Goal: Task Accomplishment & Management: Manage account settings

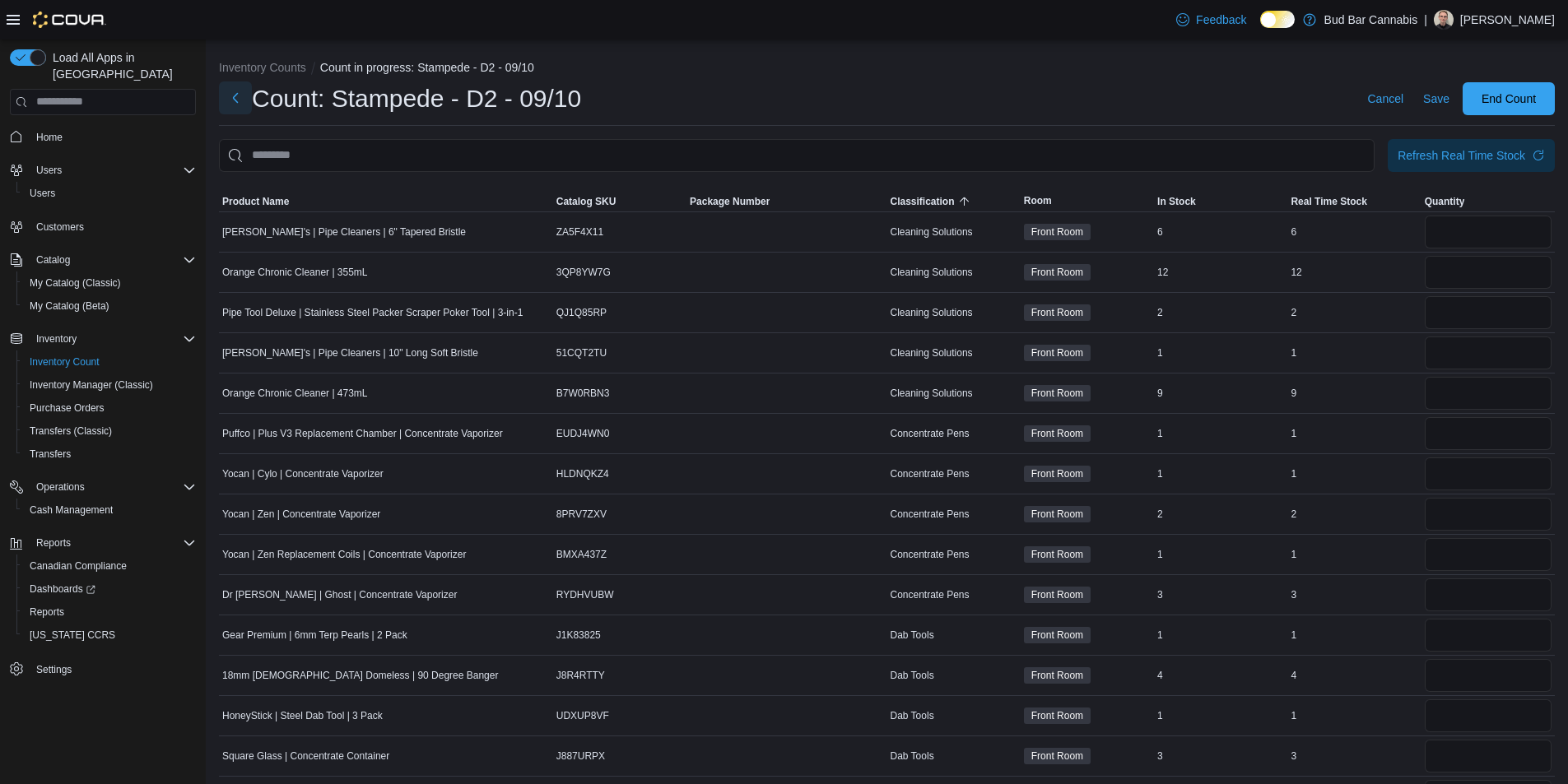
scroll to position [26, 0]
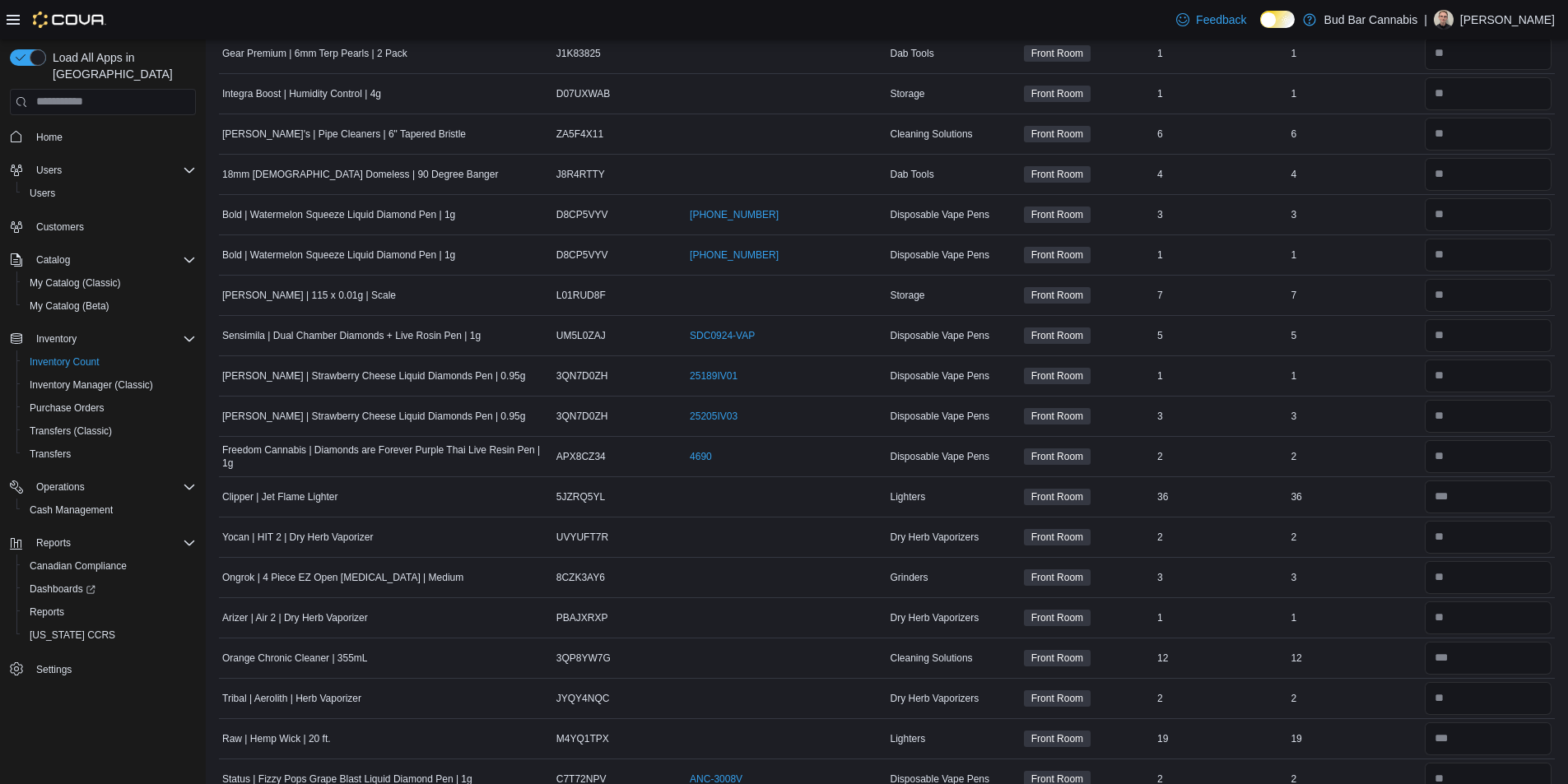
scroll to position [16, 0]
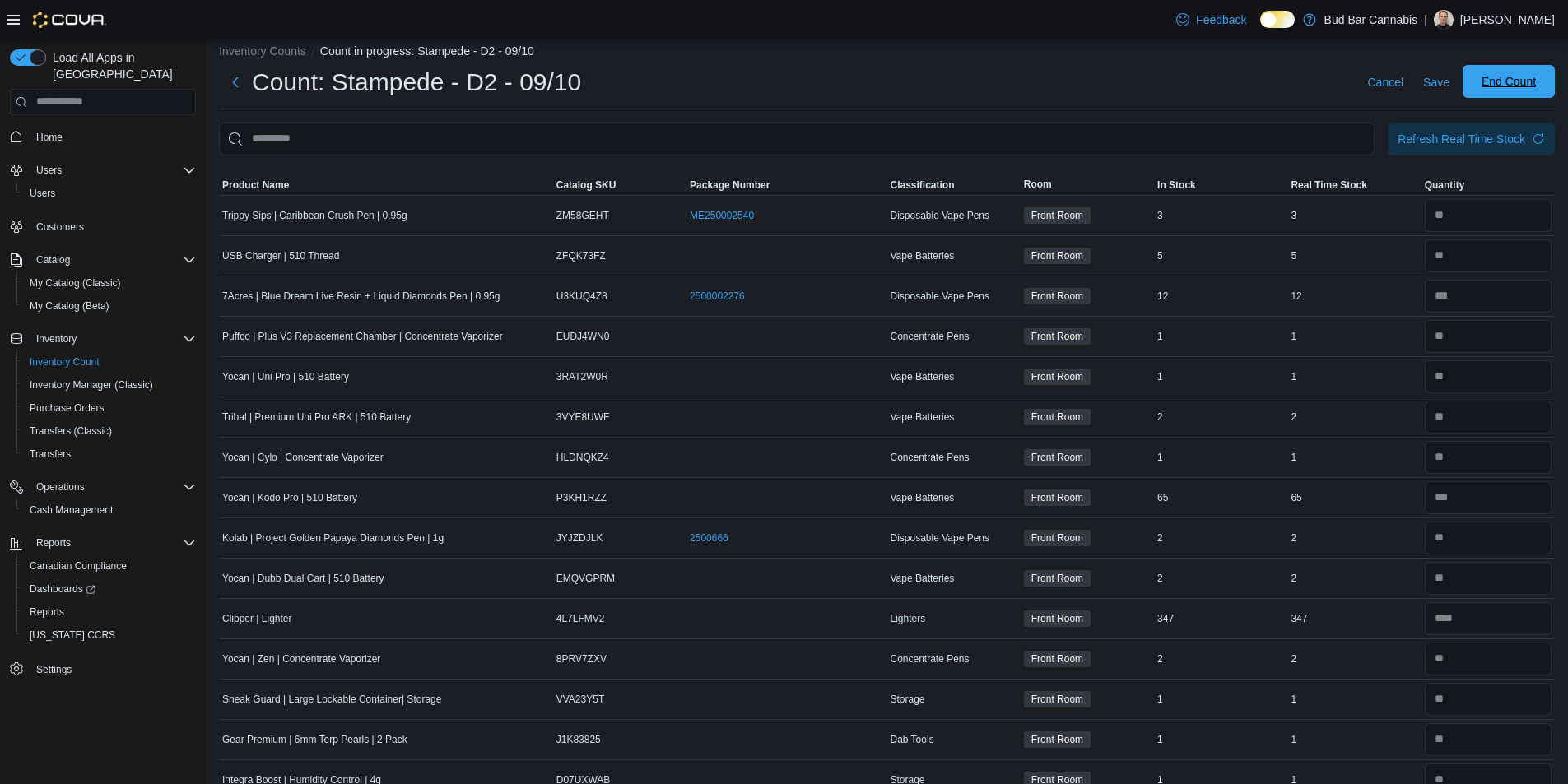
click at [1522, 84] on span "End Count" at bounding box center [1509, 81] width 55 height 16
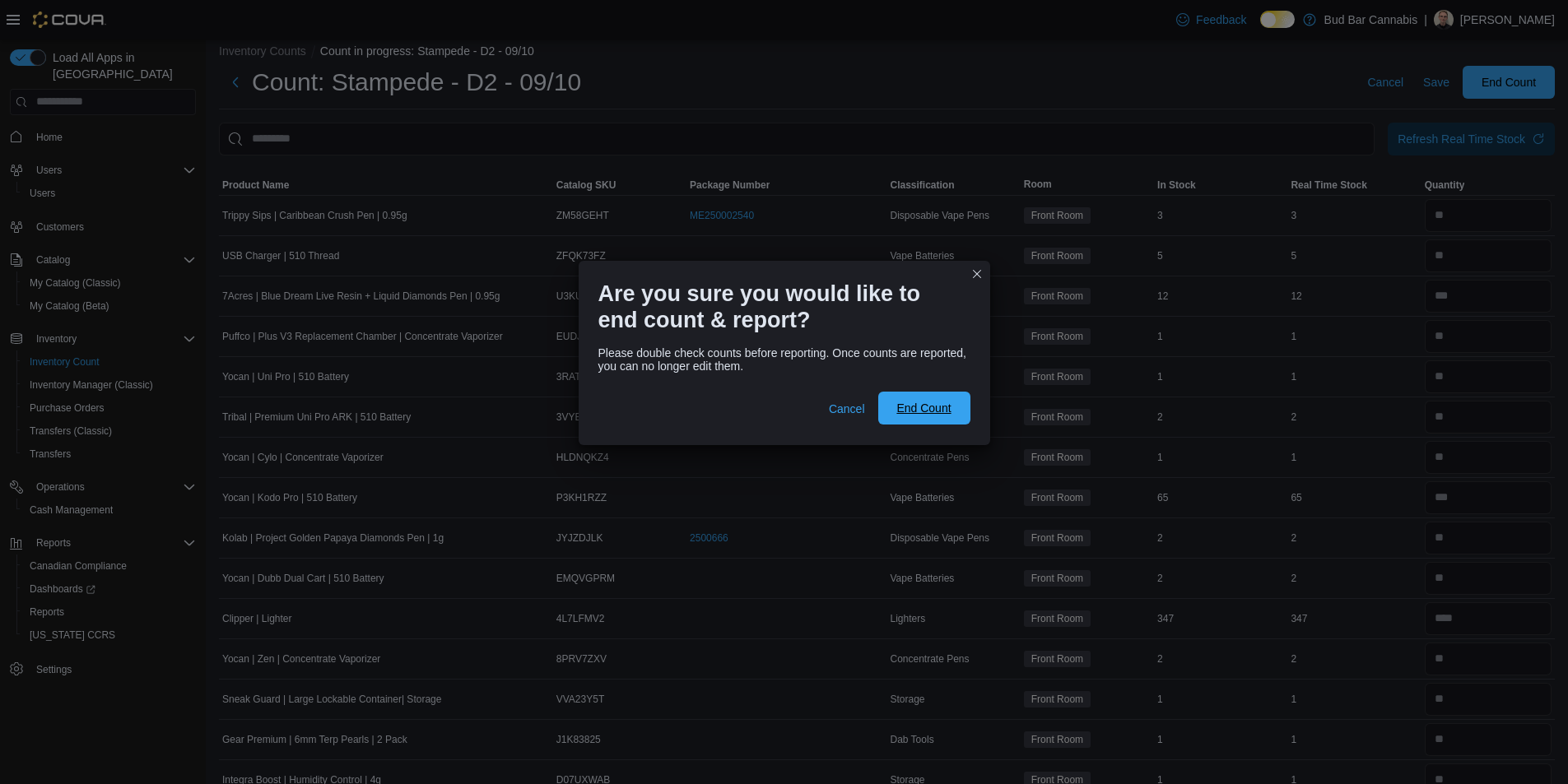
click at [935, 408] on span "End Count" at bounding box center [924, 408] width 55 height 16
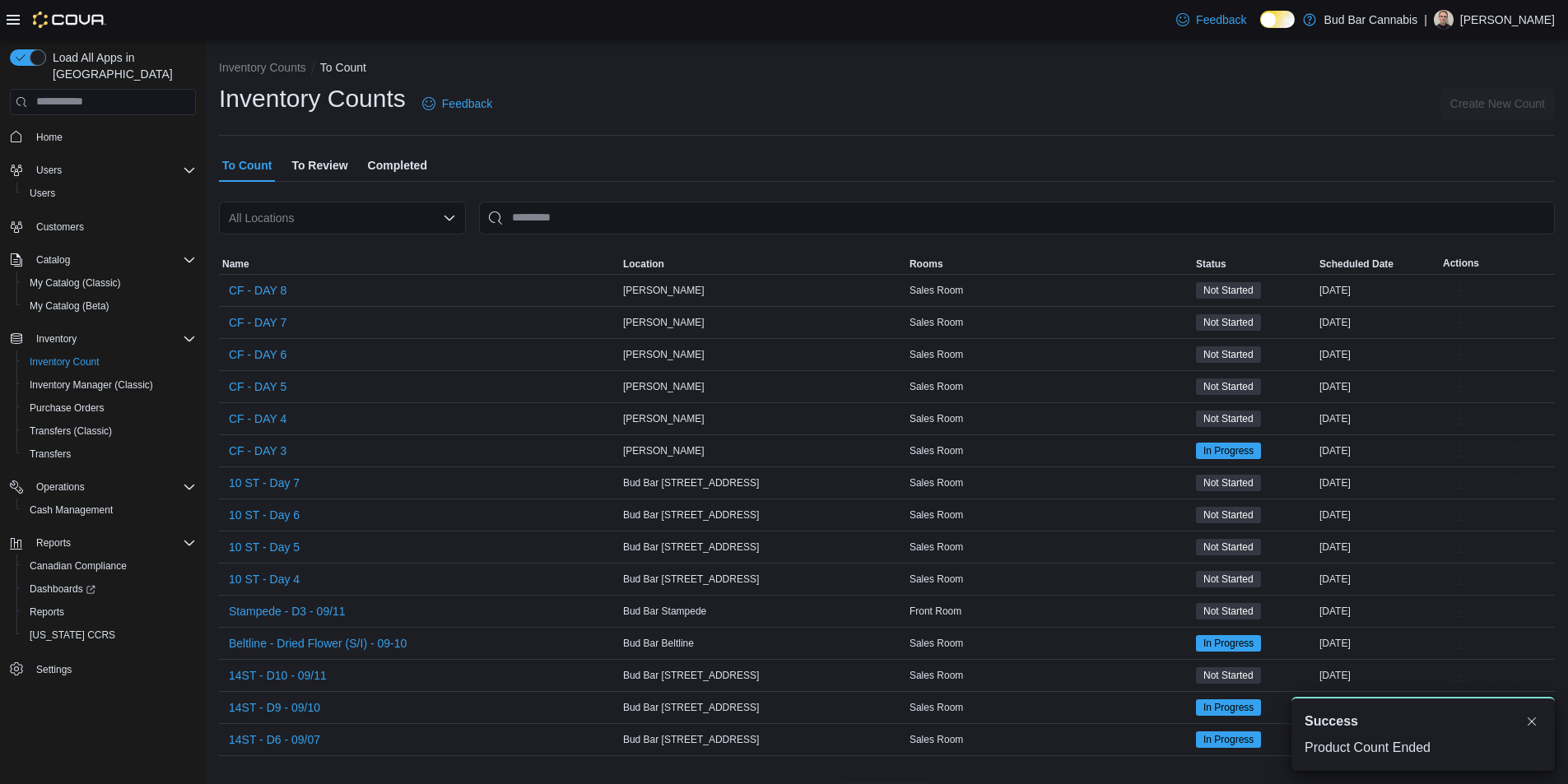
click at [321, 154] on span "To Review" at bounding box center [318, 165] width 56 height 33
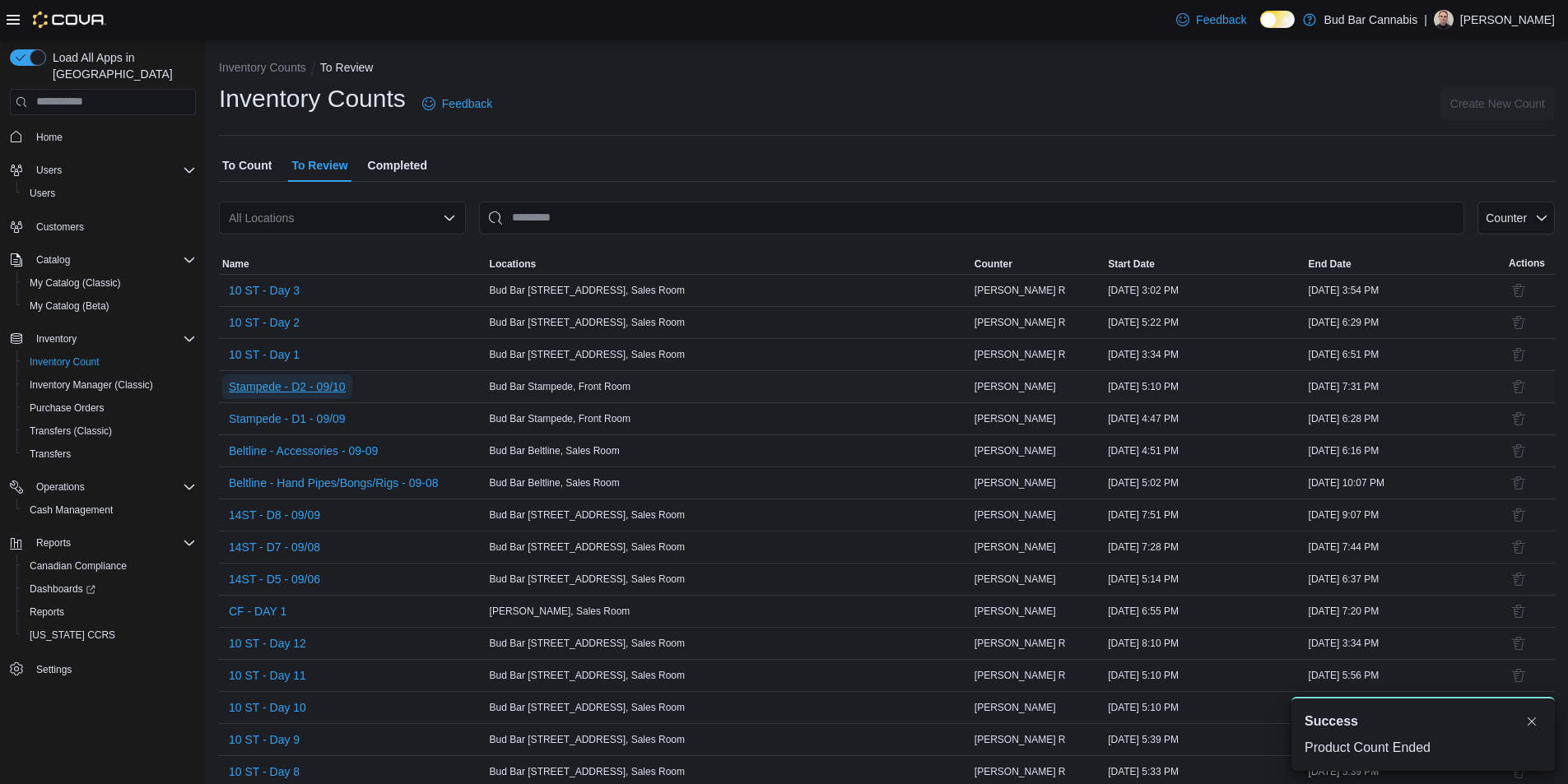
click at [316, 388] on span "Stampede - D2 - 09/10" at bounding box center [287, 387] width 117 height 16
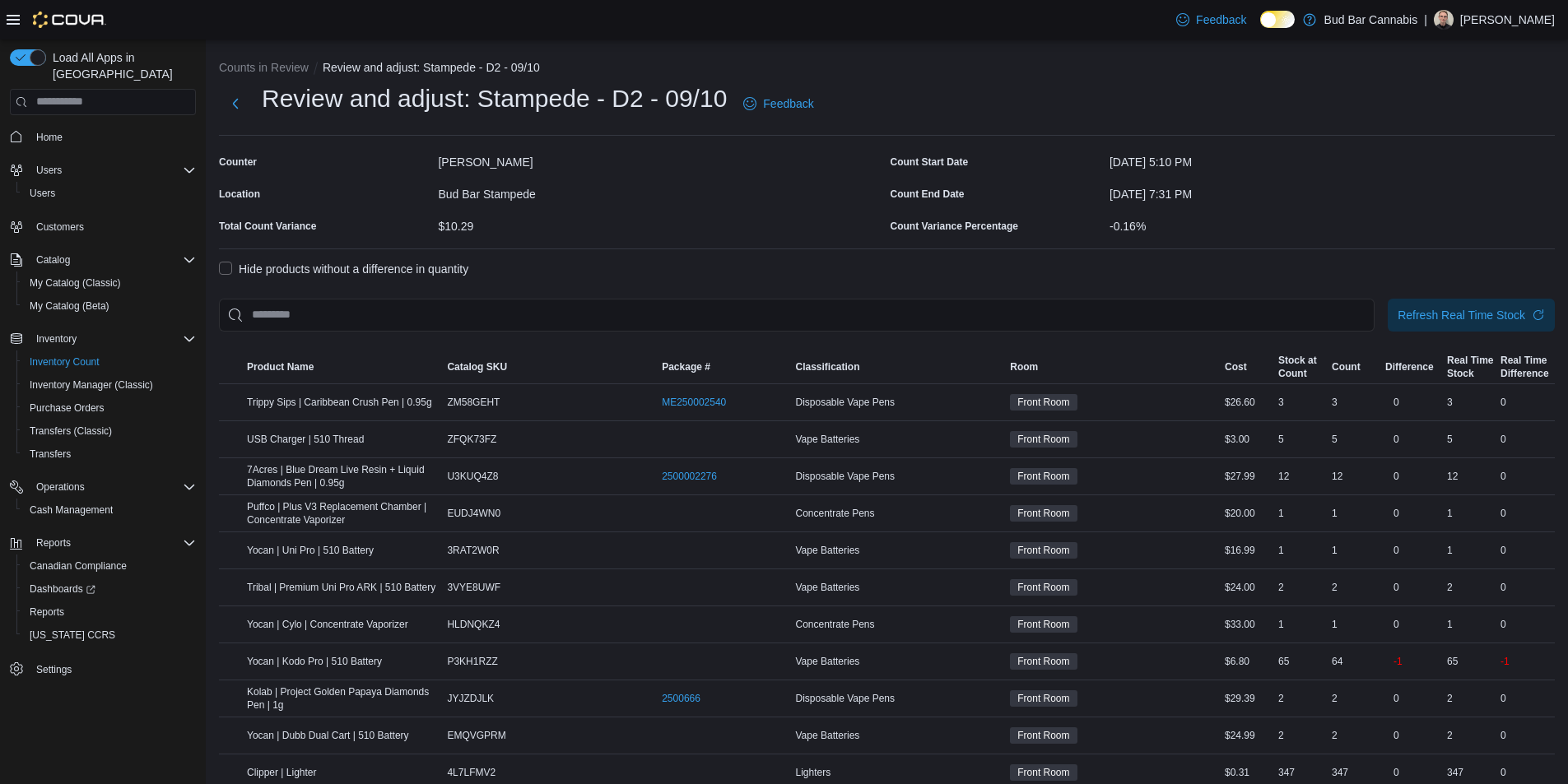
click at [227, 265] on label "Hide products without a difference in quantity" at bounding box center [343, 269] width 249 height 20
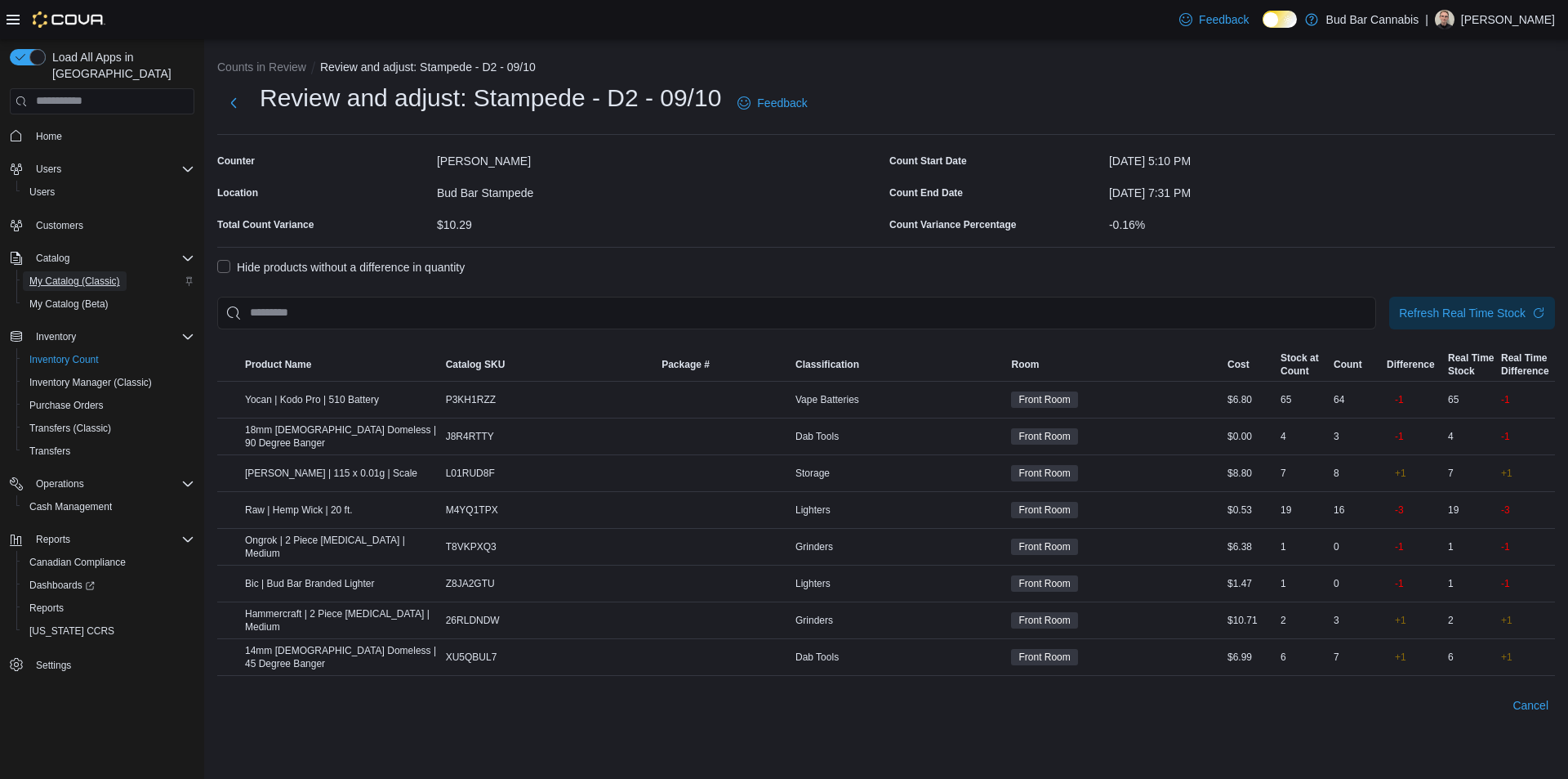
click at [94, 274] on span "My Catalog (Classic)" at bounding box center [74, 281] width 91 height 13
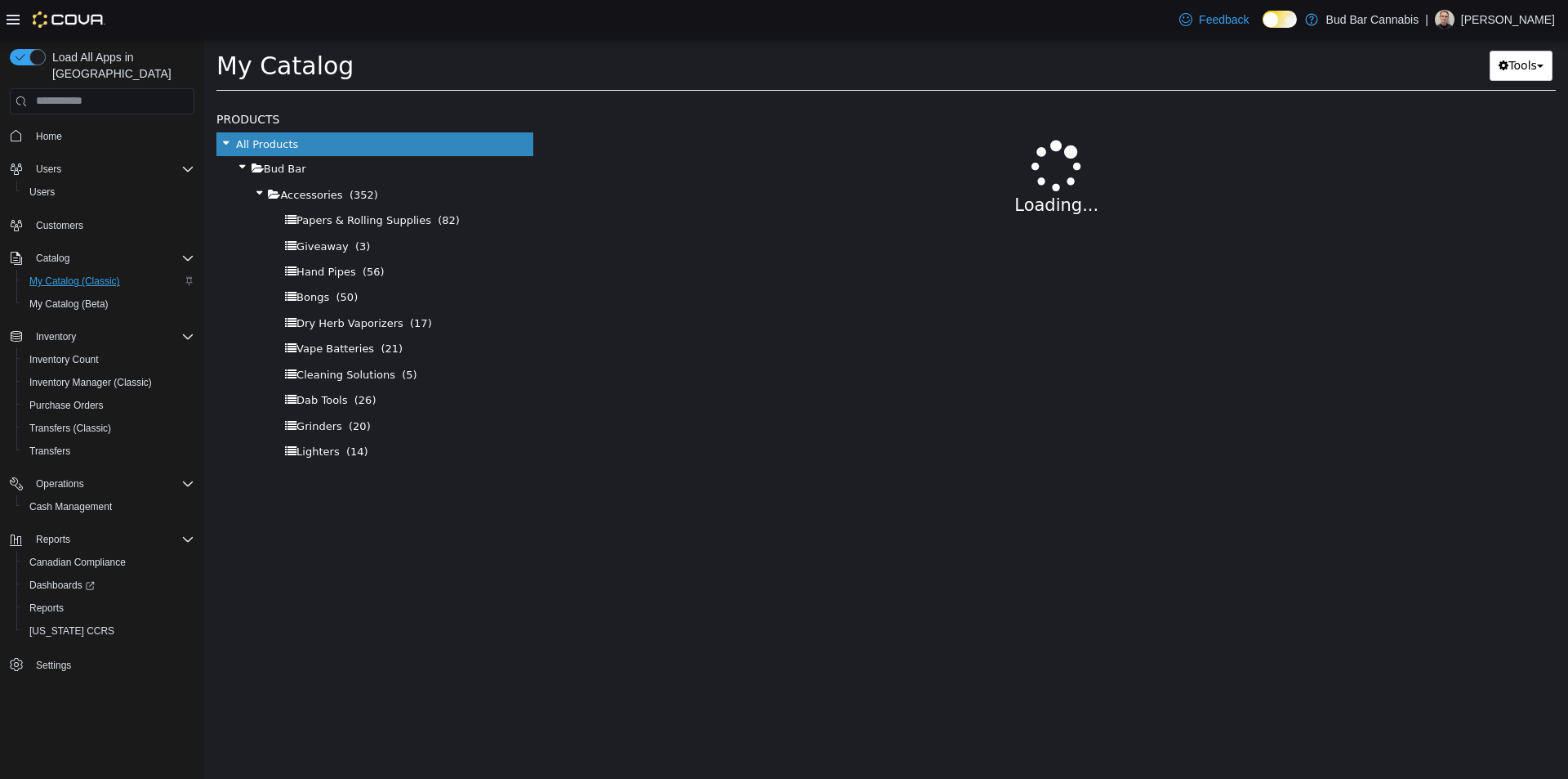
select select "**********"
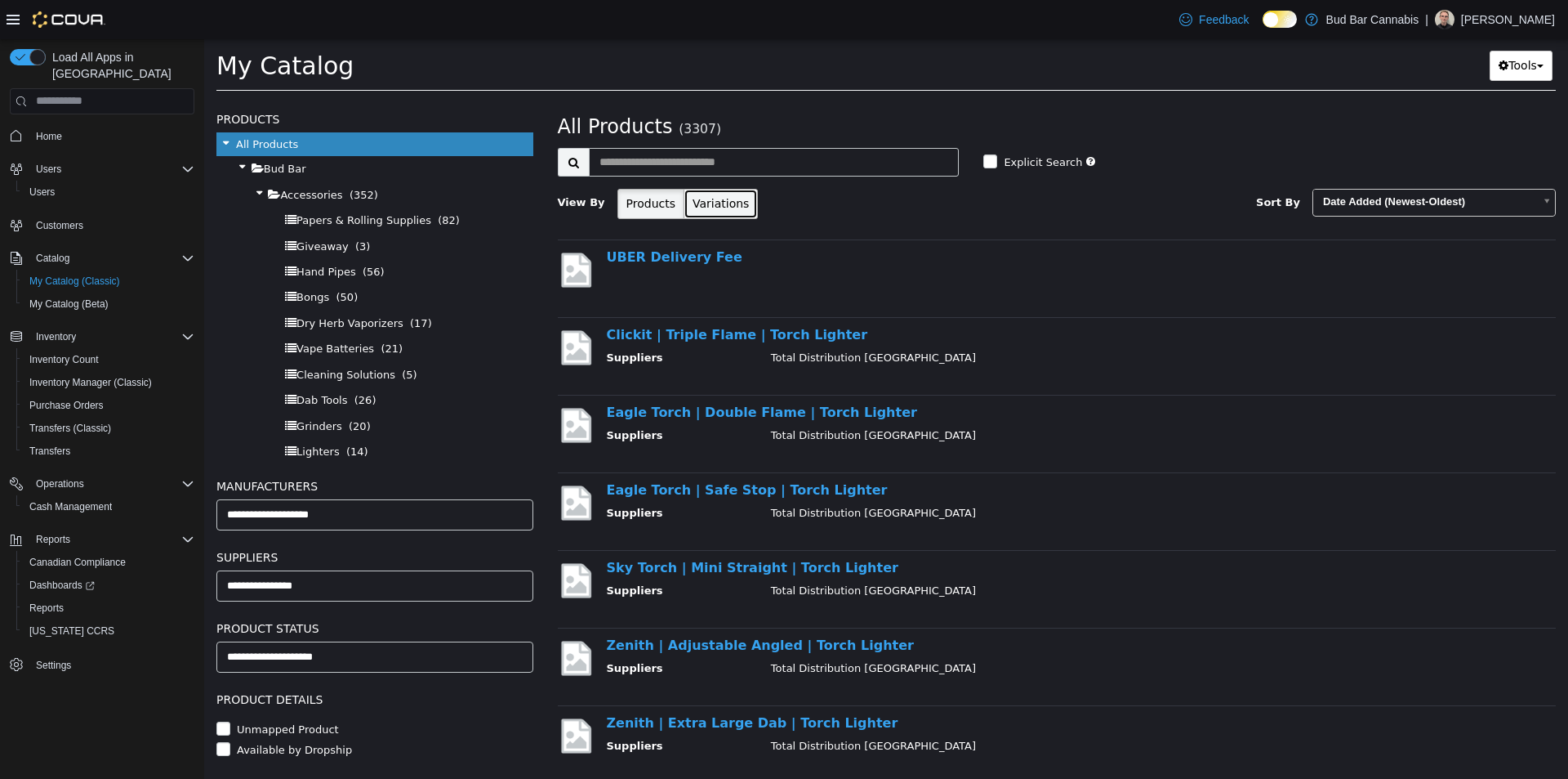
click at [709, 205] on button "Variations" at bounding box center [721, 203] width 74 height 30
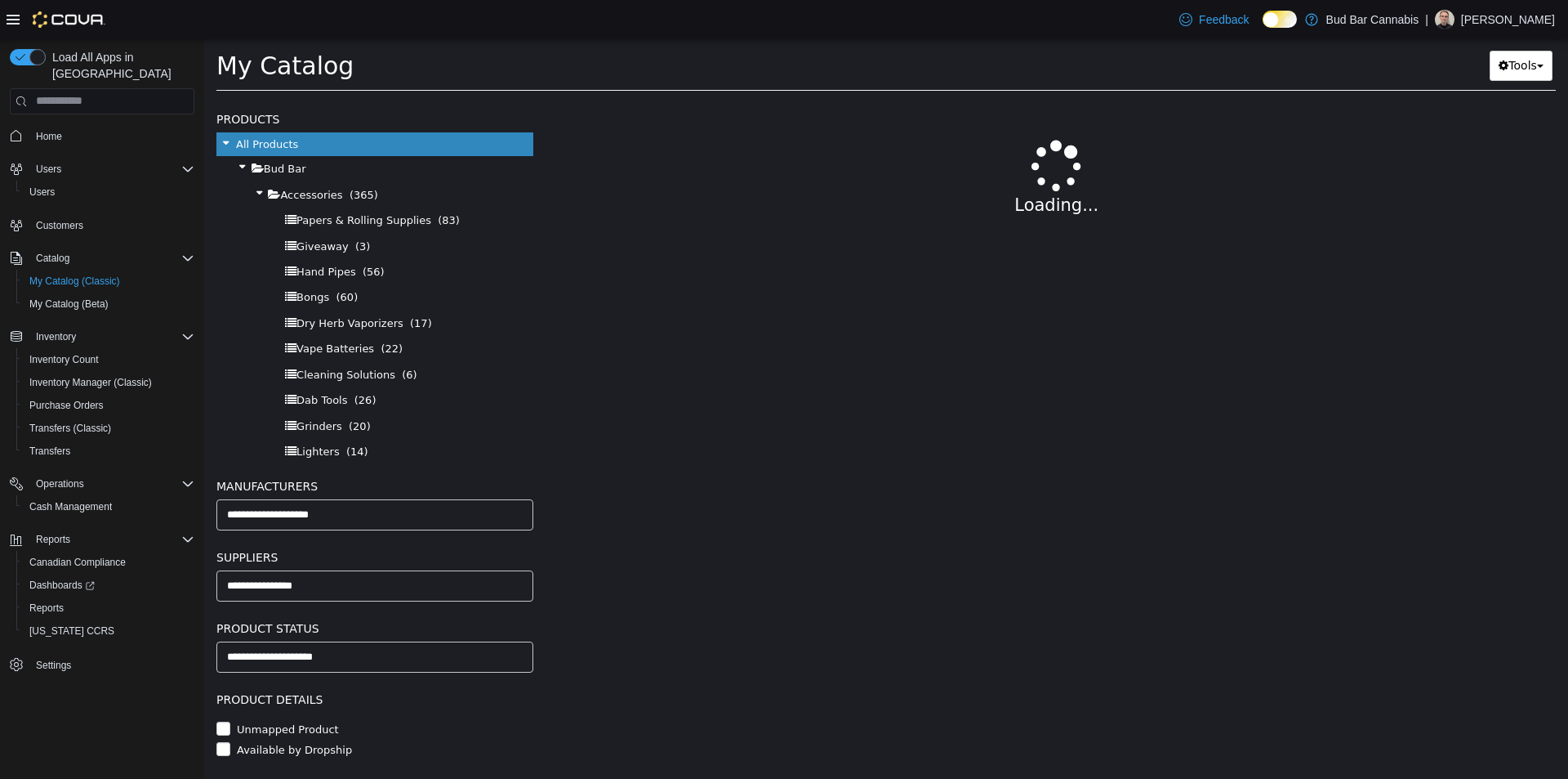
select select "**********"
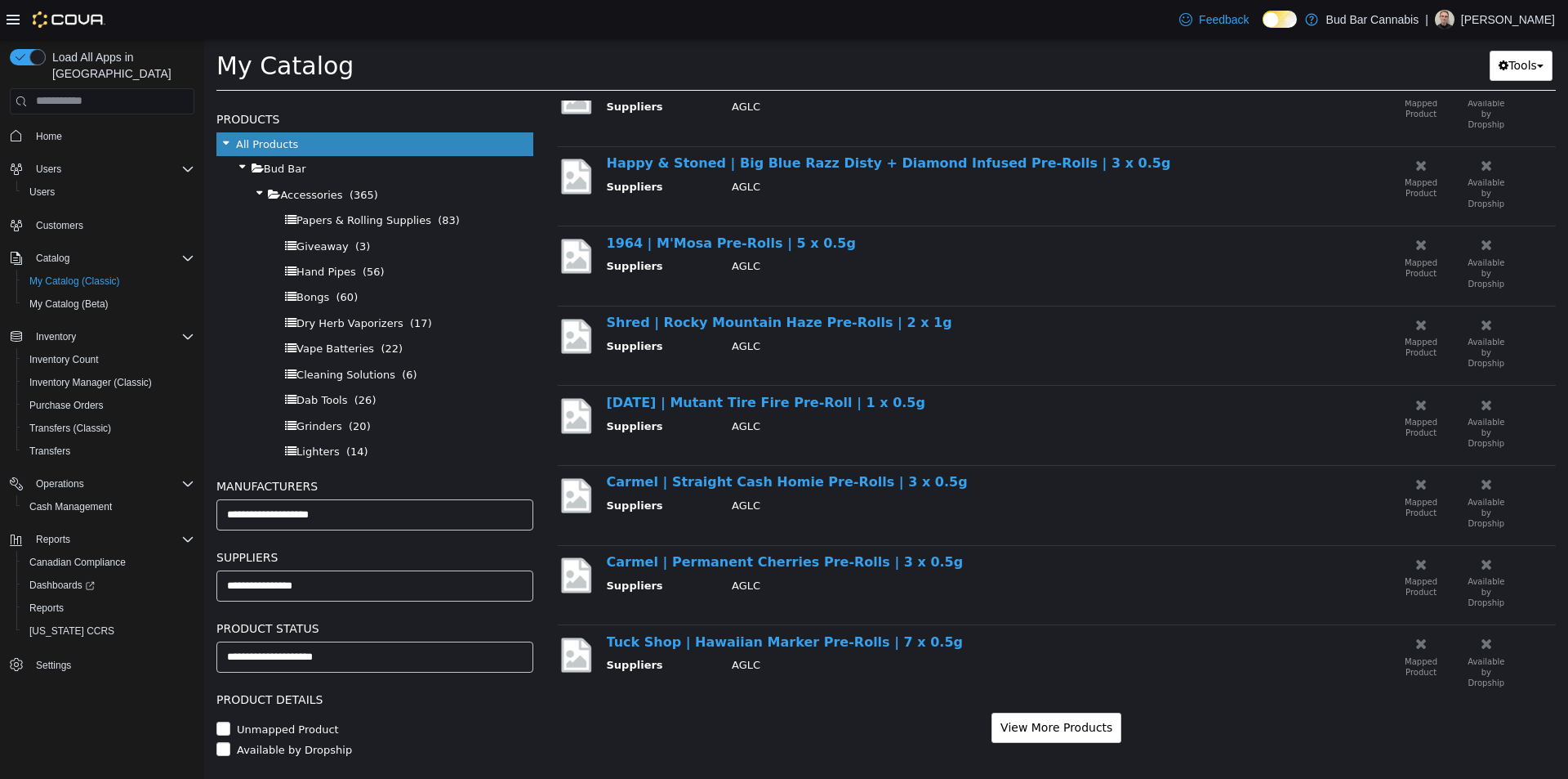
scroll to position [1124, 0]
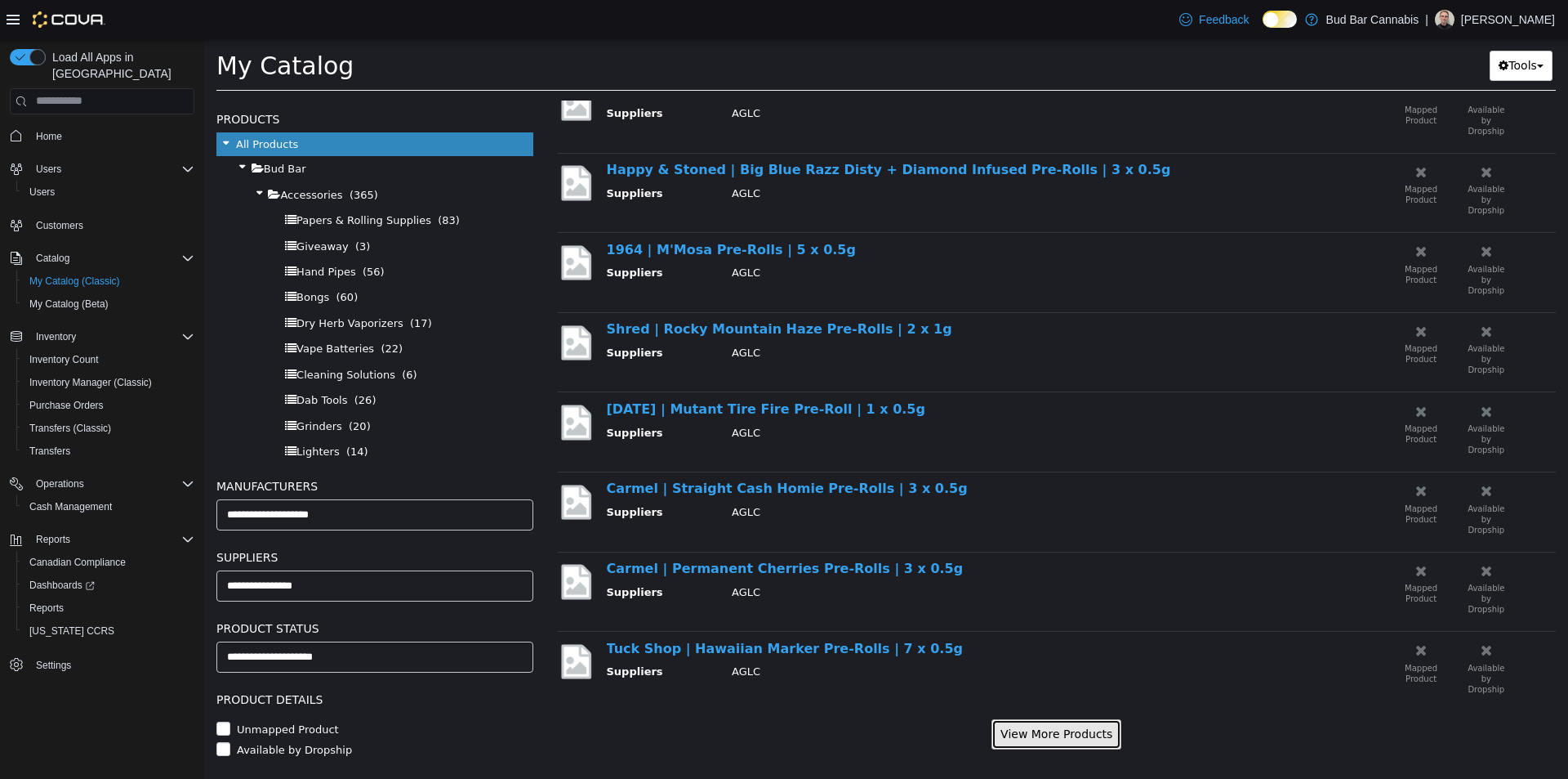
click at [1060, 737] on button "View More Products" at bounding box center [1056, 733] width 129 height 30
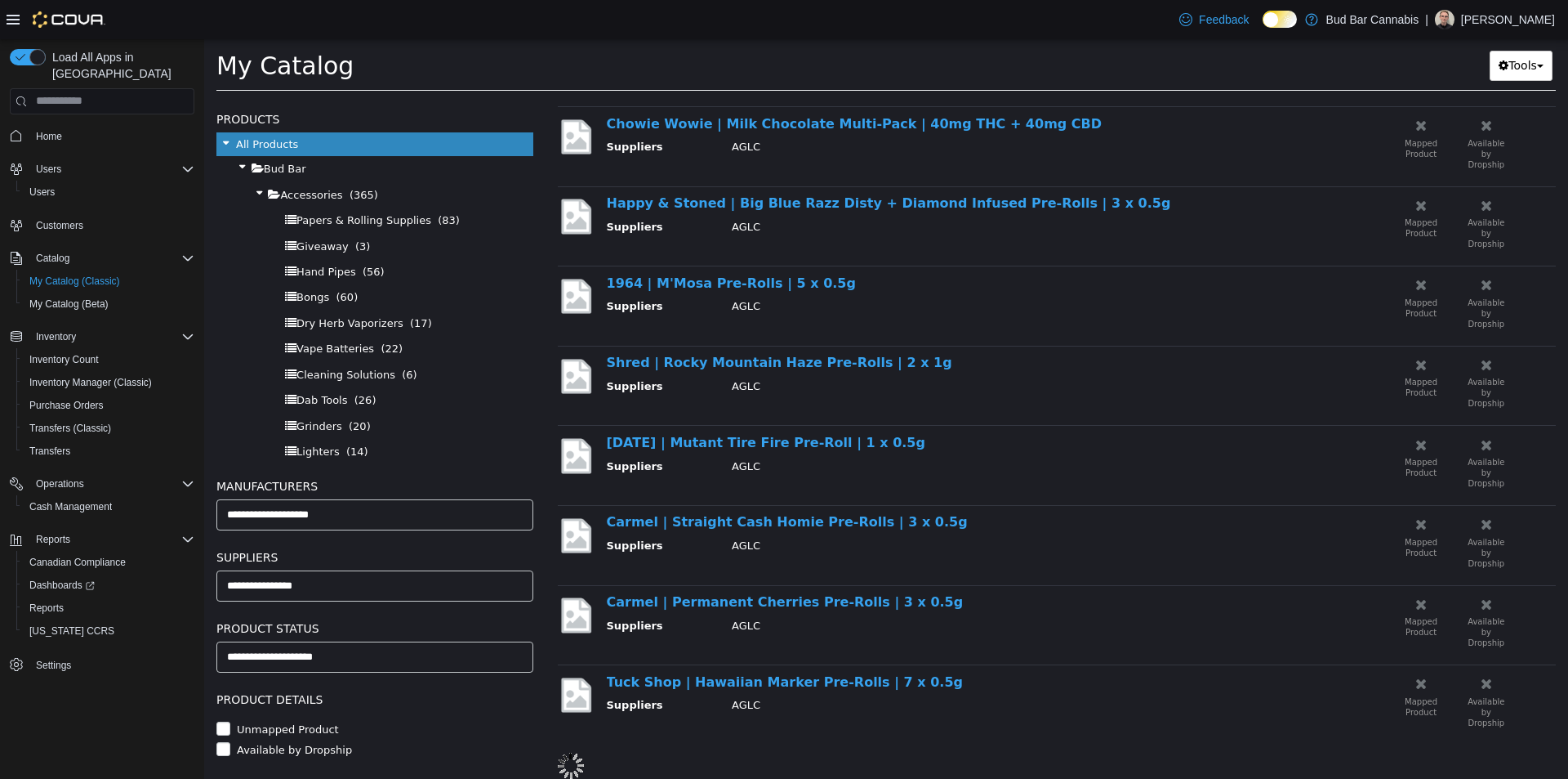
select select "**********"
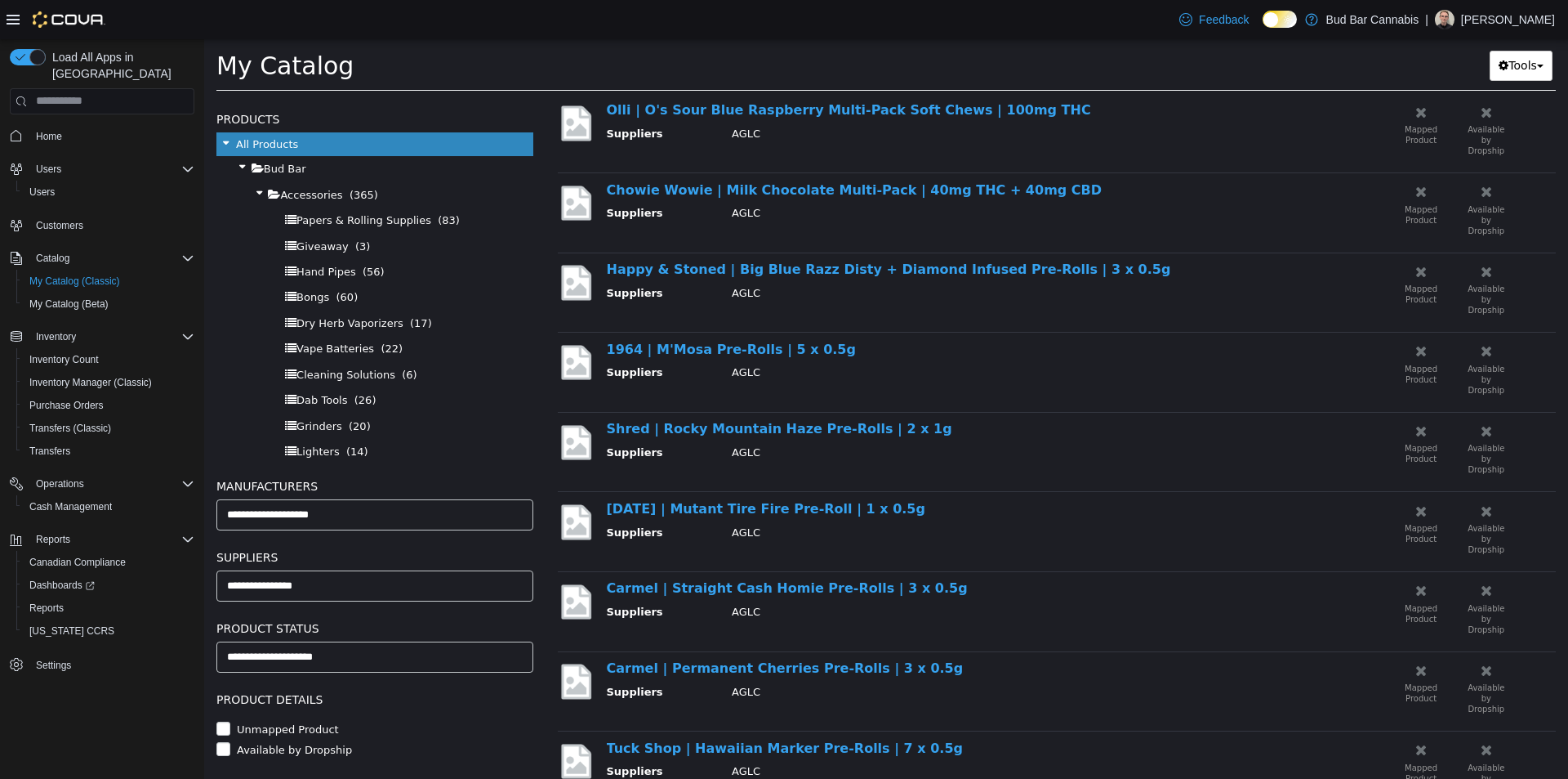
scroll to position [1024, 0]
drag, startPoint x: 1095, startPoint y: 387, endPoint x: 1095, endPoint y: 364, distance: 23.0
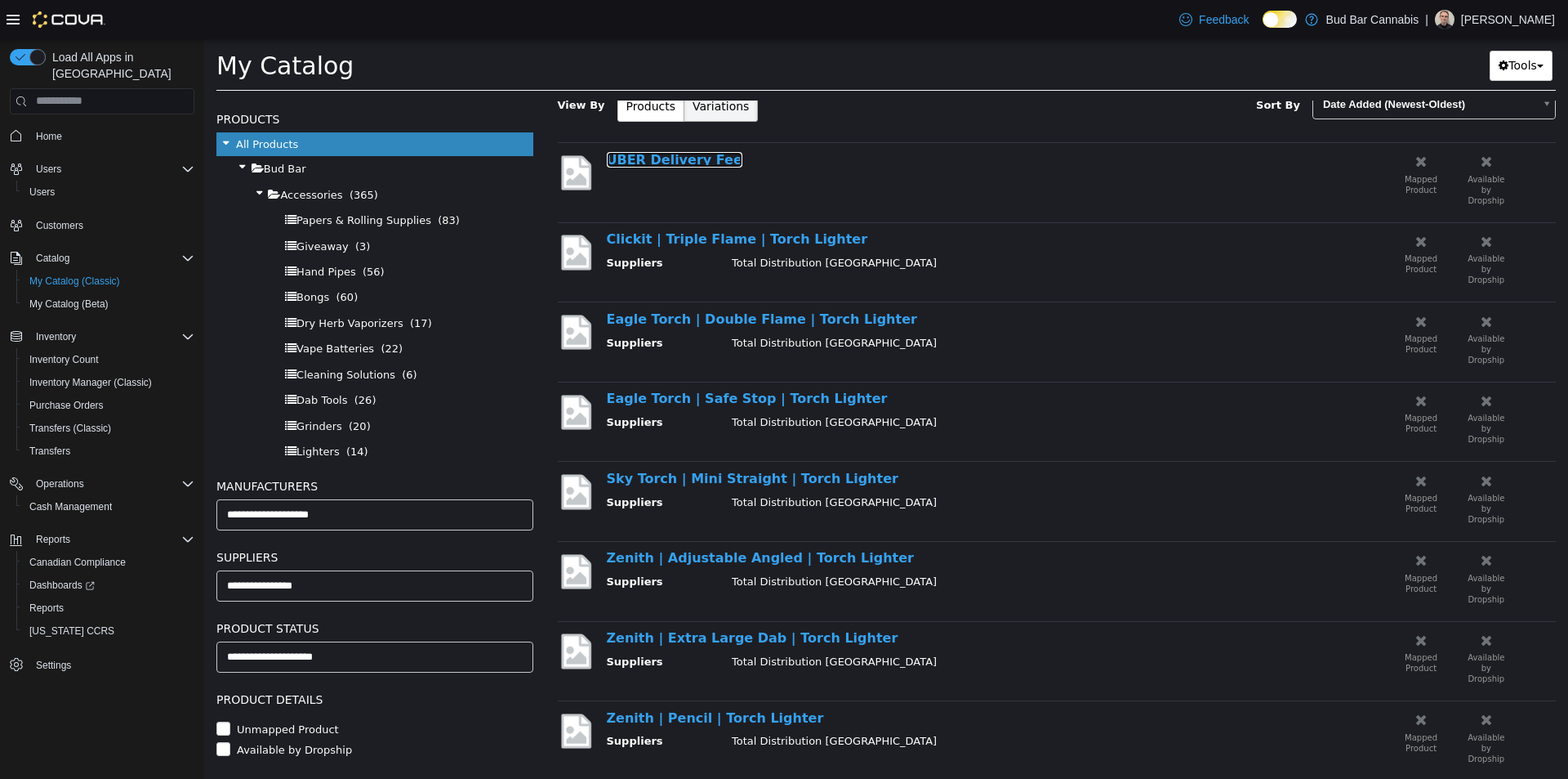
scroll to position [163, 0]
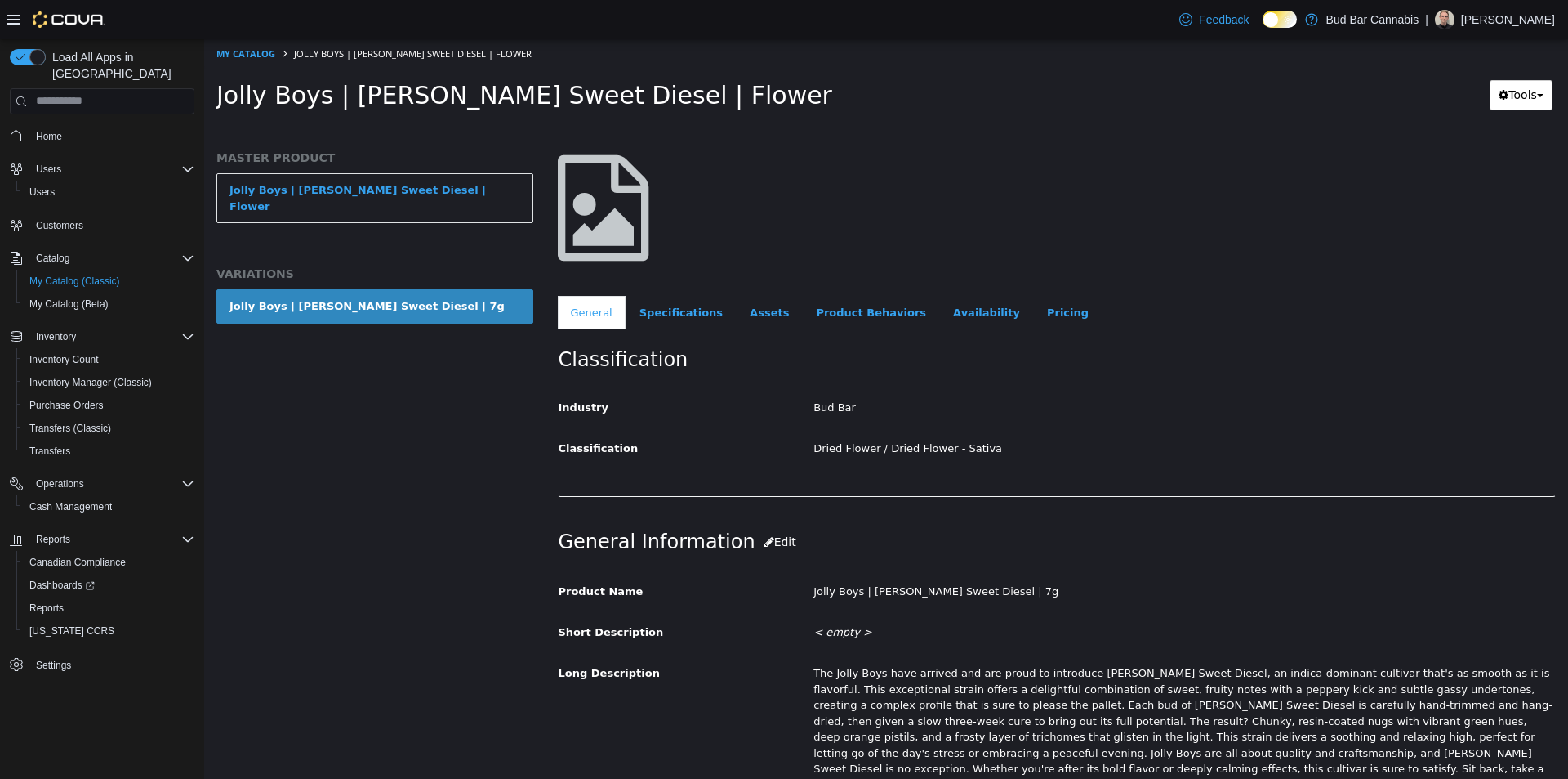
scroll to position [163, 0]
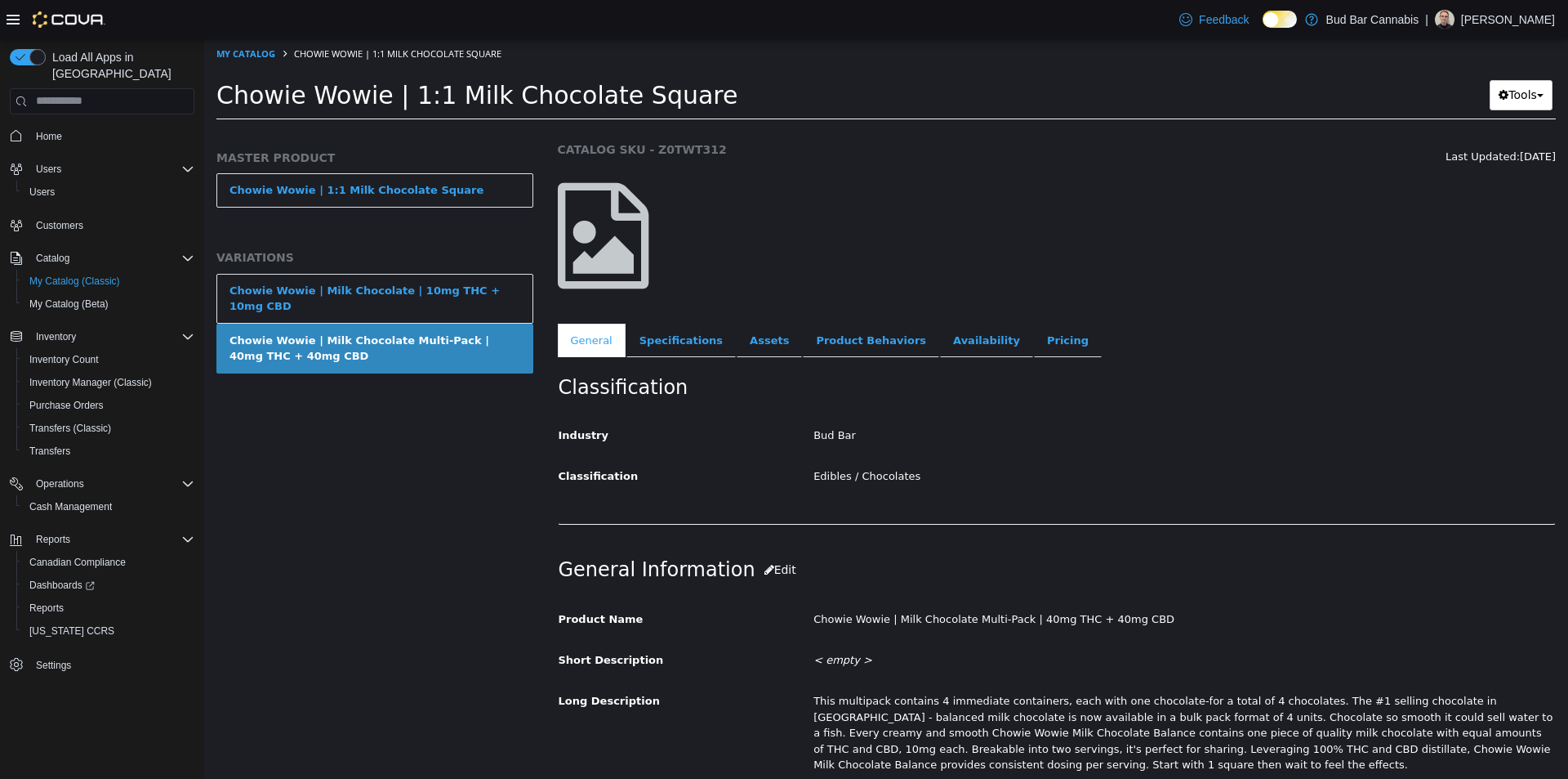
scroll to position [82, 0]
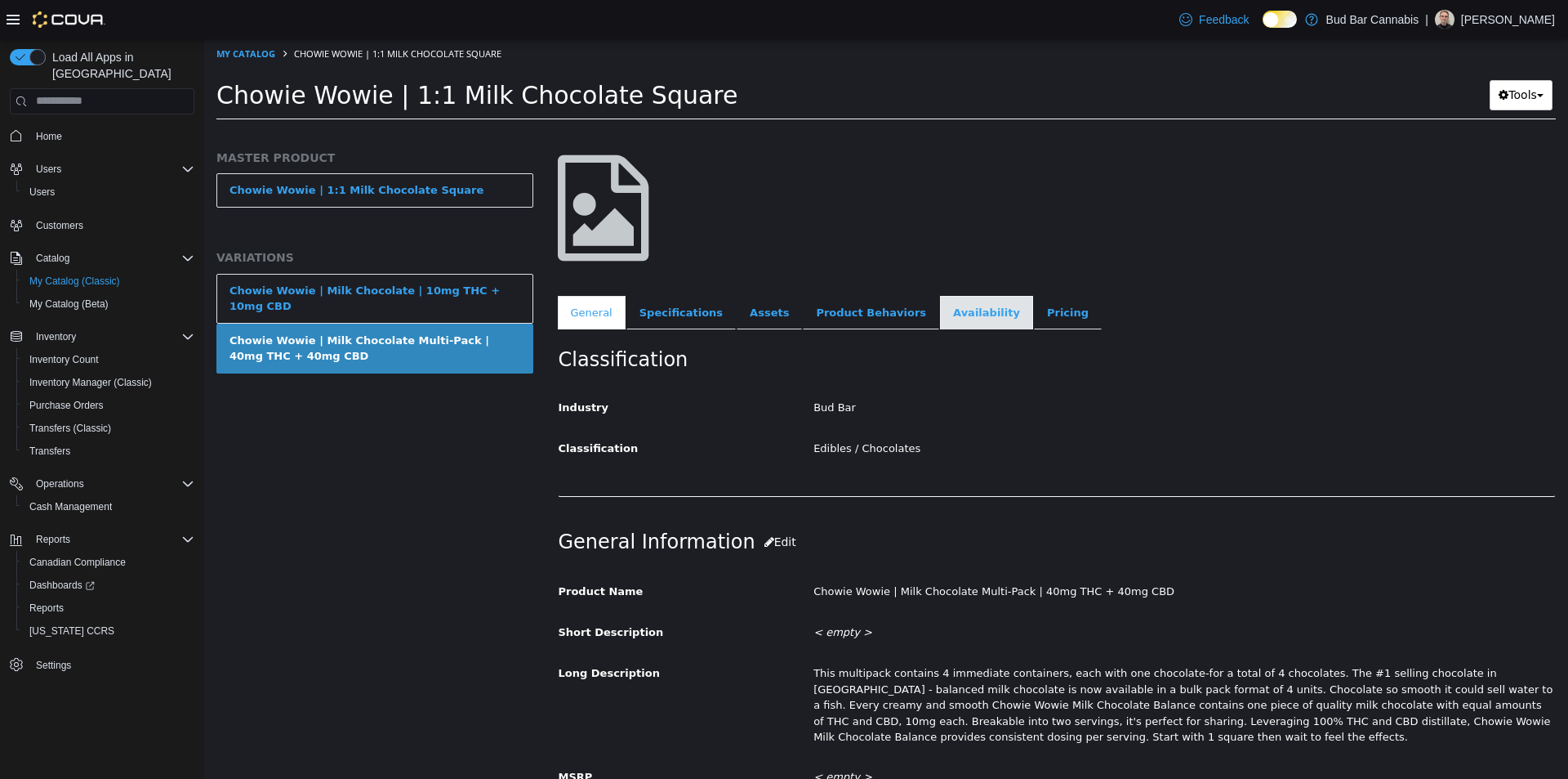
click at [942, 311] on link "Availability" at bounding box center [987, 313] width 93 height 34
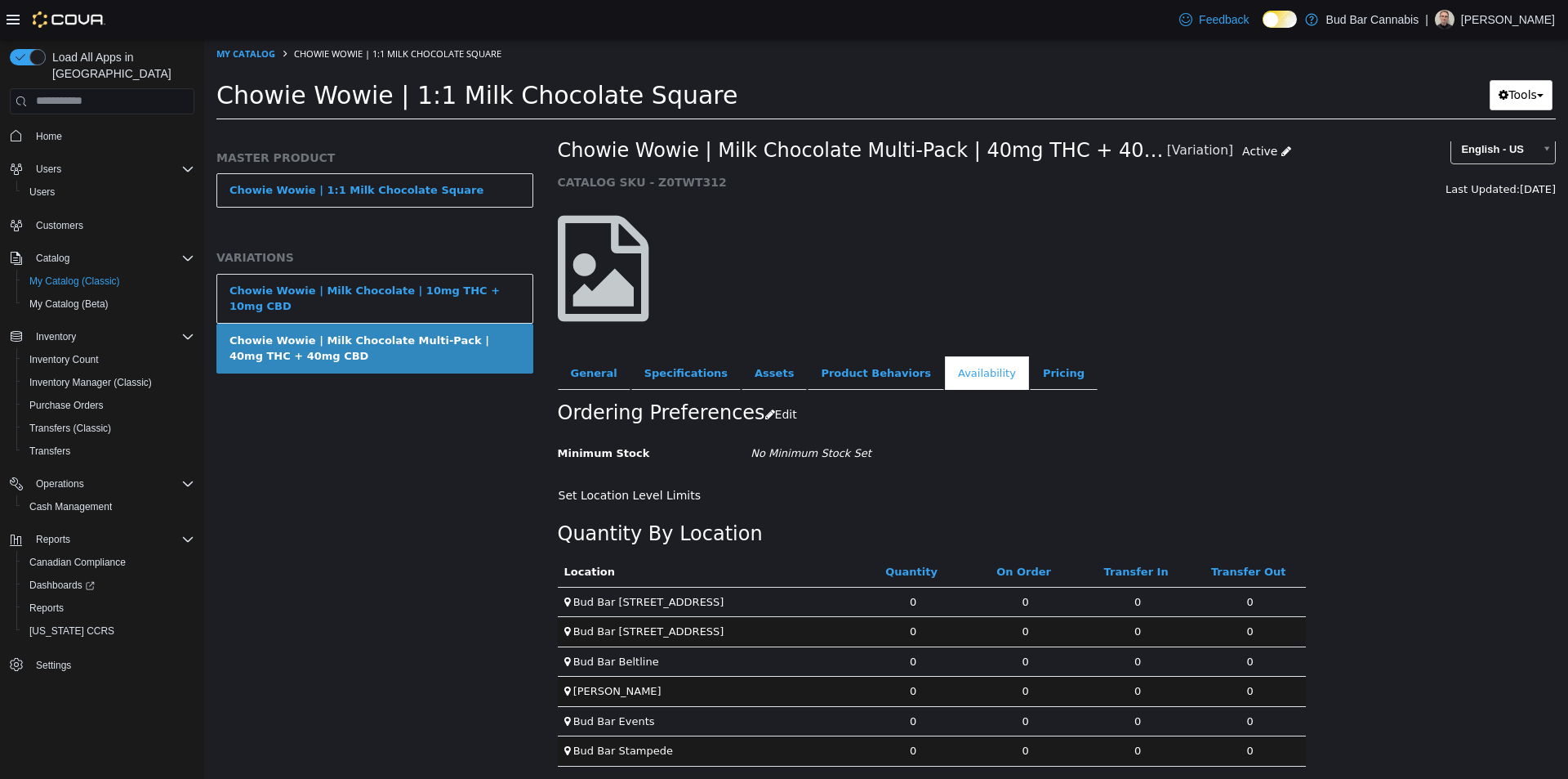
scroll to position [26, 0]
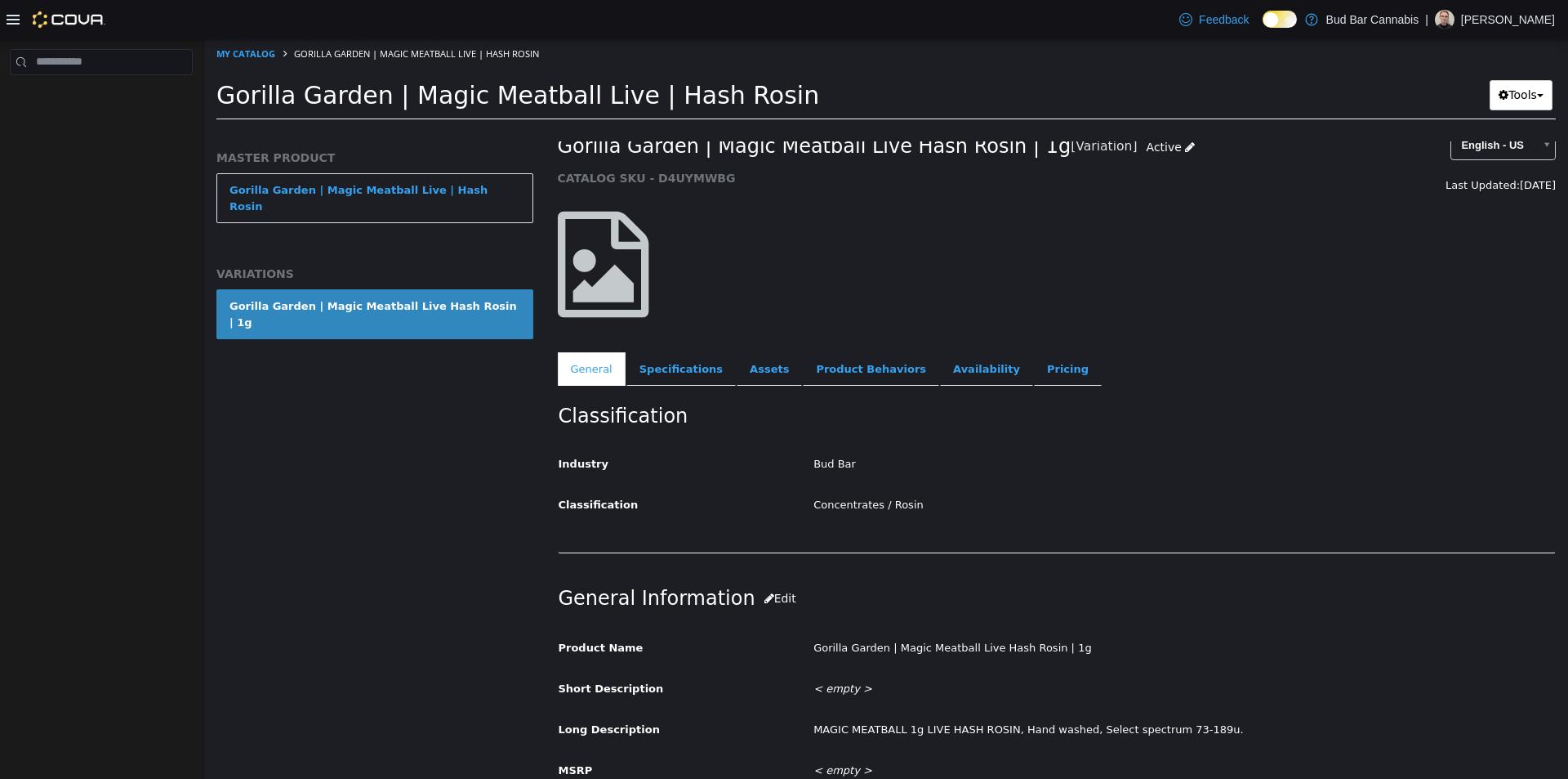
scroll to position [82, 0]
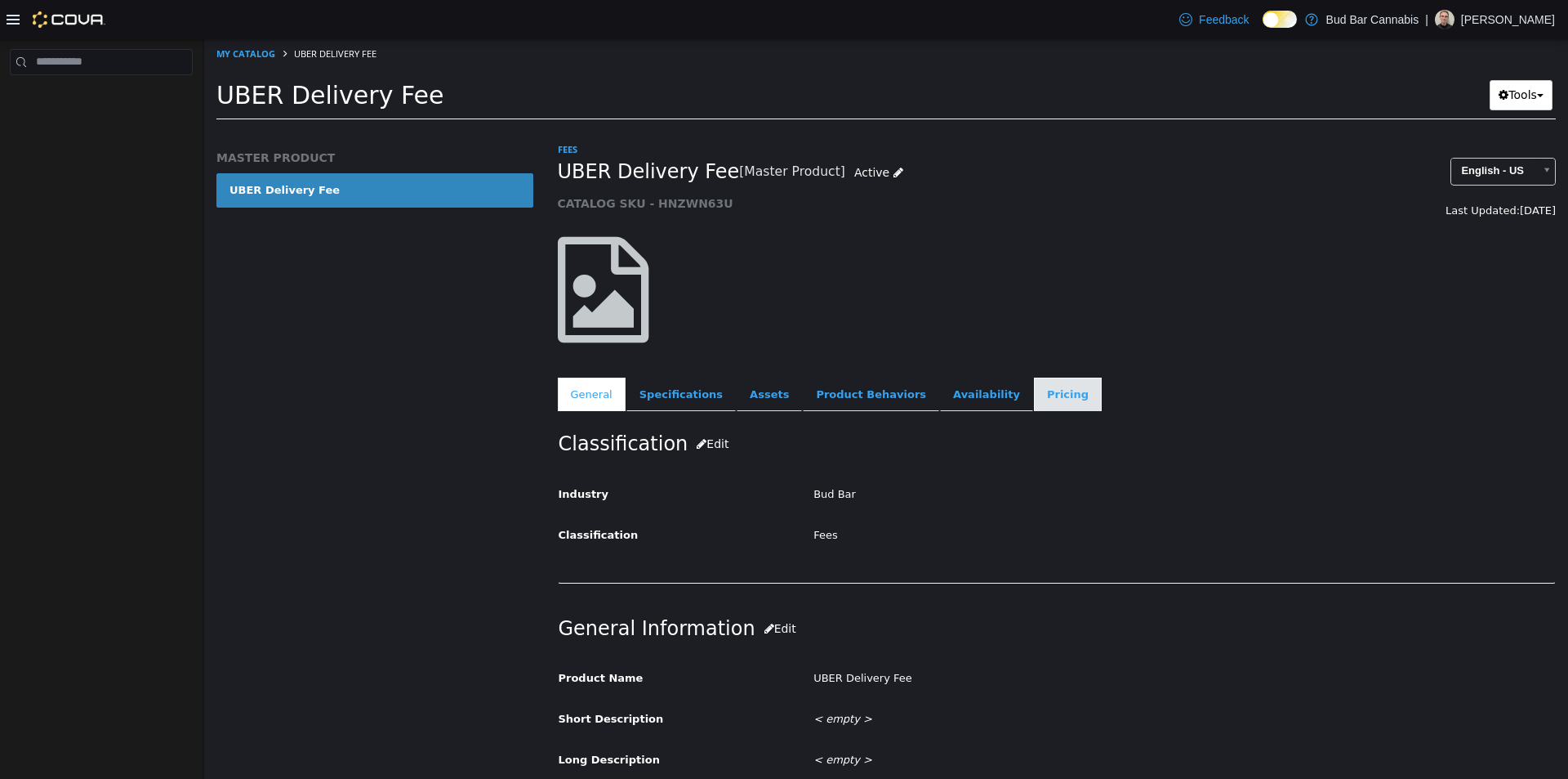
click at [1034, 393] on link "Pricing" at bounding box center [1067, 394] width 68 height 34
